Goal: Task Accomplishment & Management: Manage account settings

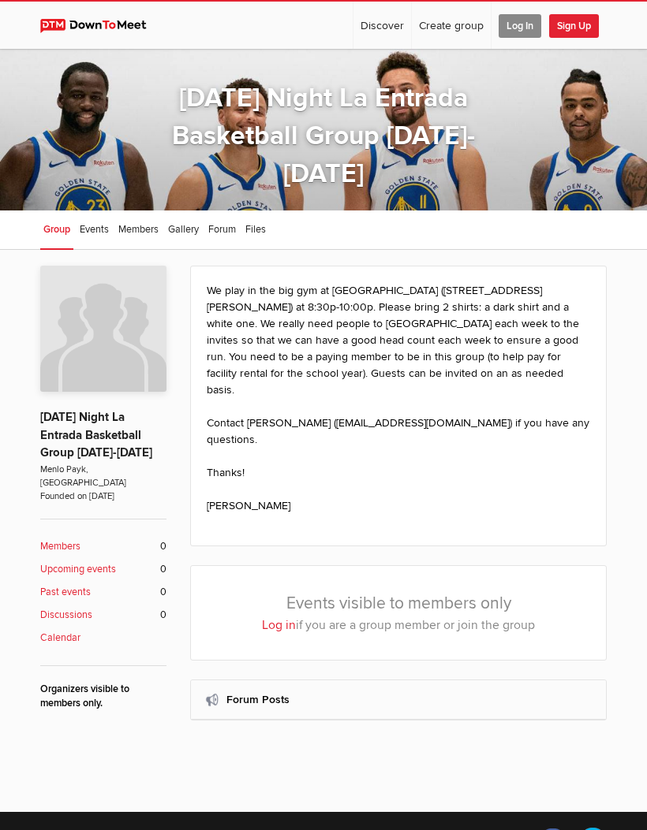
click at [519, 25] on span "Log In" at bounding box center [519, 26] width 43 height 24
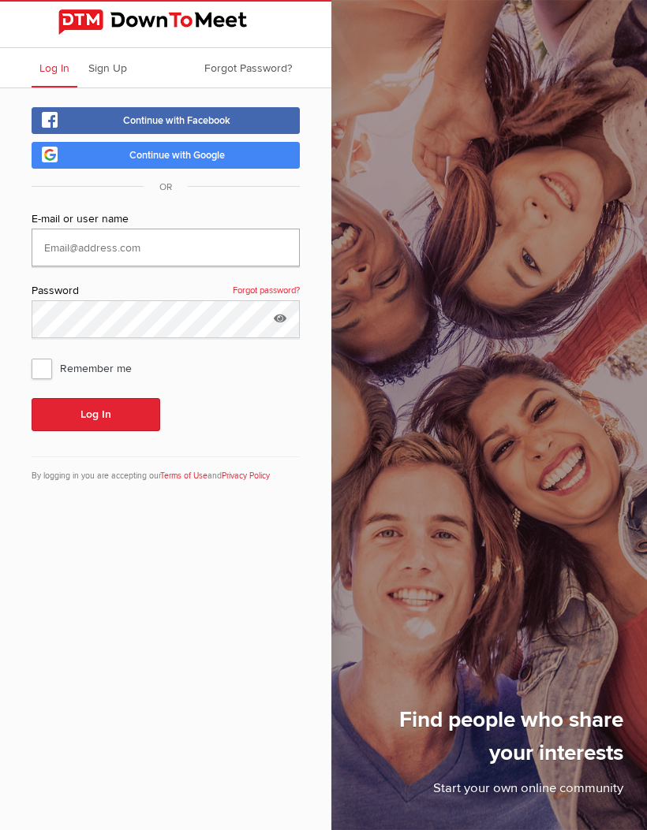
click at [219, 246] on input "text" at bounding box center [166, 248] width 268 height 38
click at [229, 265] on input "text" at bounding box center [166, 248] width 268 height 38
click at [210, 252] on input "text" at bounding box center [166, 248] width 268 height 38
click at [256, 205] on form "Continue with Facebook Continue with Google OR E-mail or user name Password For…" at bounding box center [166, 303] width 268 height 392
click at [199, 154] on span "Continue with Google" at bounding box center [176, 155] width 95 height 13
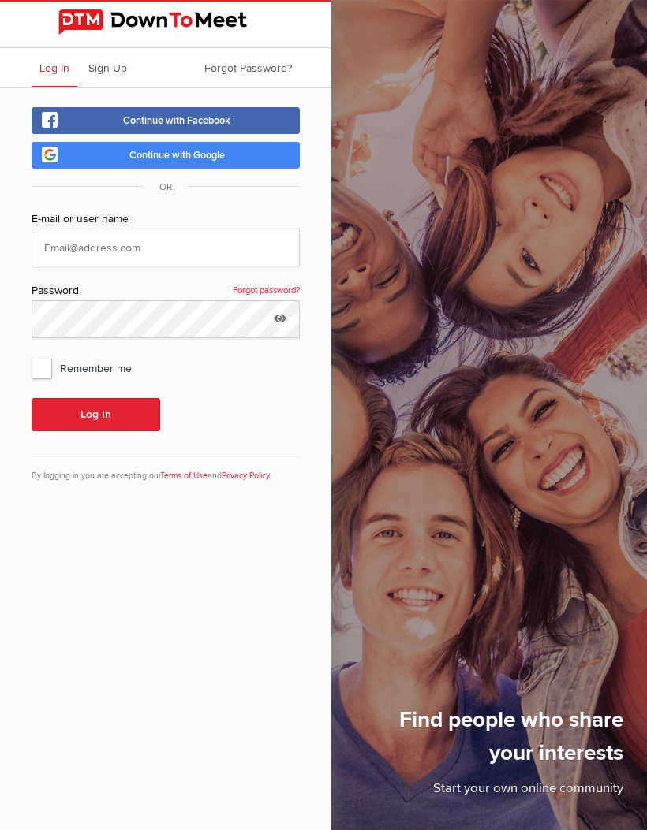
click at [622, 25] on div "Find people who share your interests Start your own online community" at bounding box center [404, 415] width 485 height 830
click at [237, 245] on input "text" at bounding box center [166, 248] width 268 height 38
click at [272, 240] on input "text" at bounding box center [166, 248] width 268 height 38
